Goal: Task Accomplishment & Management: Use online tool/utility

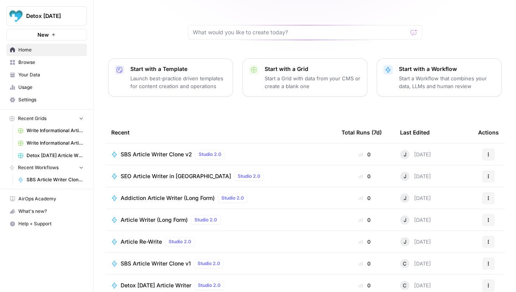
scroll to position [67, 0]
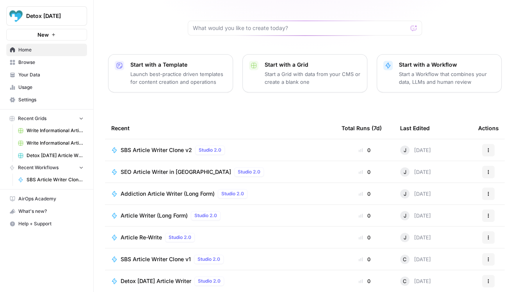
click at [171, 146] on span "SBS Article Writer Clone v2" at bounding box center [155, 150] width 71 height 8
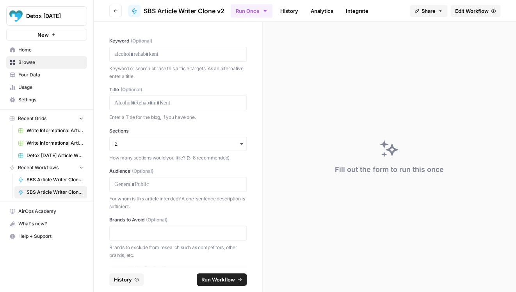
click at [465, 7] on span "Edit Workflow" at bounding box center [472, 11] width 34 height 8
click at [33, 75] on span "Your Data" at bounding box center [50, 74] width 65 height 7
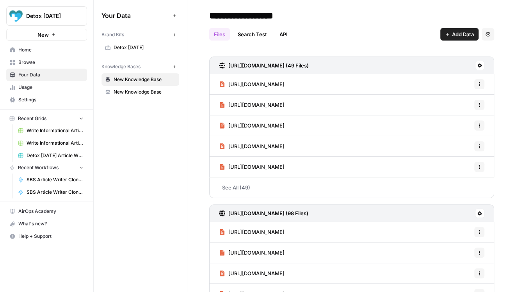
click at [27, 50] on span "Home" at bounding box center [50, 49] width 65 height 7
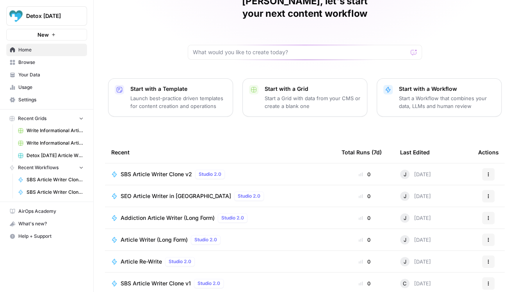
scroll to position [67, 0]
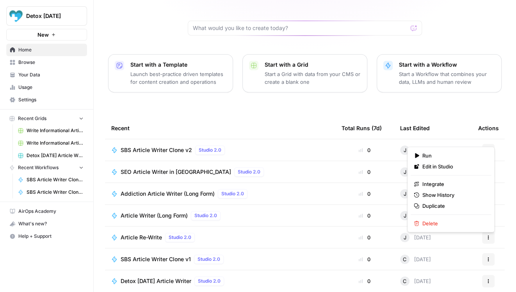
click at [486, 144] on button "Actions" at bounding box center [488, 150] width 12 height 12
click at [431, 155] on span "Run" at bounding box center [453, 156] width 62 height 8
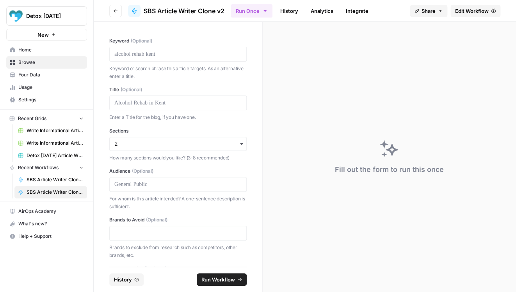
click at [191, 58] on div at bounding box center [177, 54] width 137 height 15
